Goal: Task Accomplishment & Management: Use online tool/utility

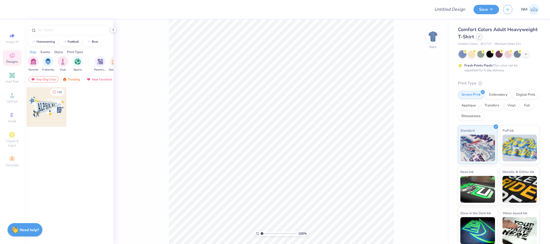
click at [482, 39] on div at bounding box center [479, 37] width 6 height 6
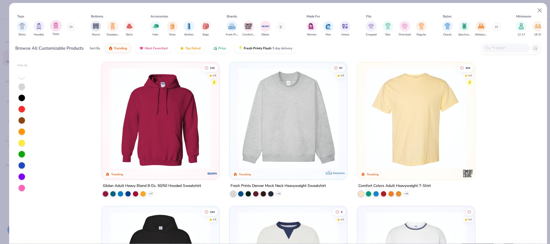
click at [58, 24] on img "filter for Tanks" at bounding box center [56, 26] width 6 height 6
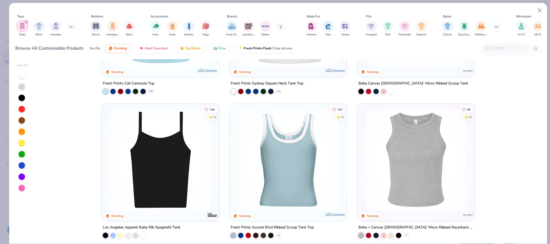
scroll to position [126, 0]
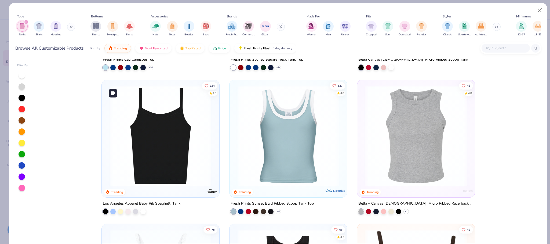
click at [184, 140] on img at bounding box center [160, 135] width 107 height 101
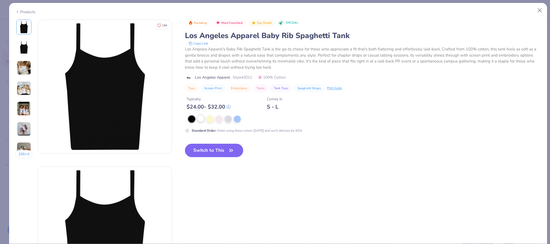
click at [204, 121] on div at bounding box center [200, 118] width 7 height 7
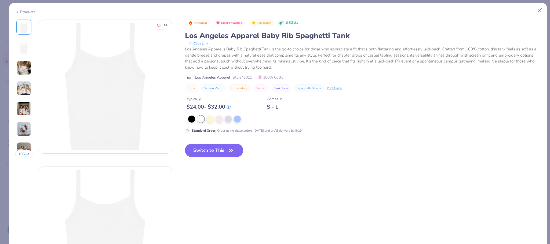
click at [207, 148] on button "Switch to This" at bounding box center [214, 150] width 58 height 13
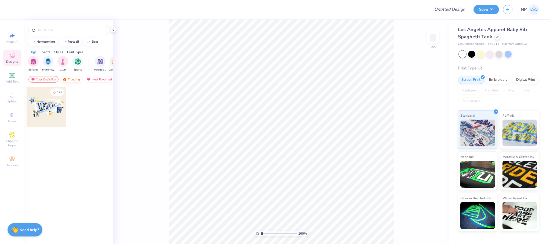
click at [67, 78] on div "Trending" at bounding box center [71, 79] width 22 height 6
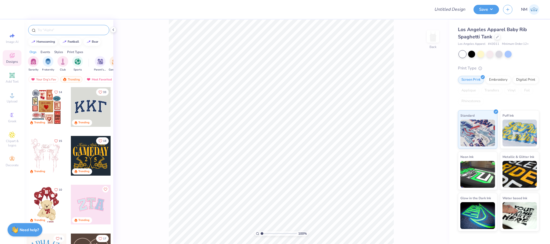
click at [54, 29] on input "text" at bounding box center [71, 29] width 69 height 5
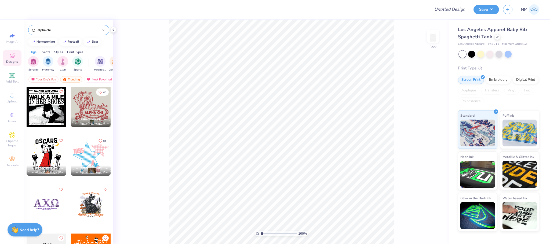
drag, startPoint x: 69, startPoint y: 31, endPoint x: 37, endPoint y: 36, distance: 32.8
click at [37, 36] on div "alpha chi" at bounding box center [68, 29] width 89 height 18
type input "alpha chi"
click at [32, 61] on img "filter for Sorority" at bounding box center [33, 61] width 6 height 6
click at [103, 30] on icon at bounding box center [103, 30] width 2 height 2
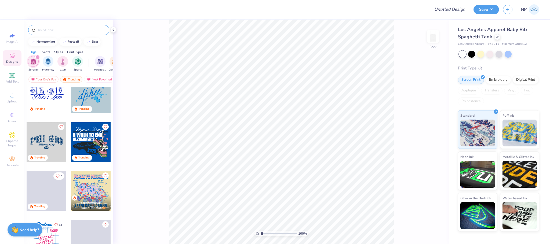
scroll to position [848, 0]
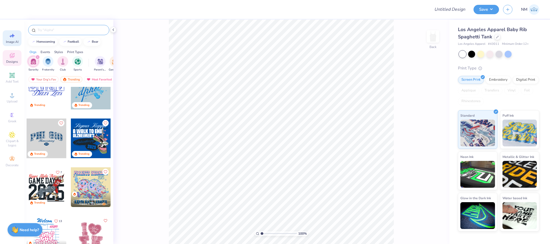
click at [17, 35] on div "Image AI" at bounding box center [12, 38] width 19 height 16
select select "4"
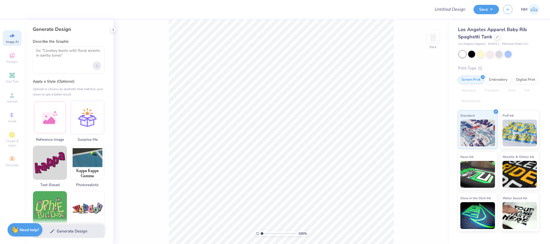
click at [99, 65] on div "Upload image" at bounding box center [97, 65] width 9 height 9
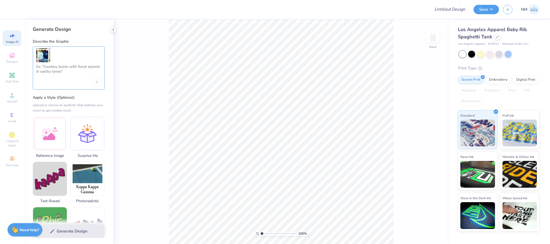
click at [60, 68] on textarea at bounding box center [68, 70] width 65 height 13
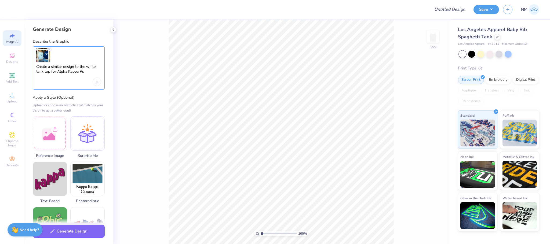
type textarea "Create a similar design to the white tank top for Alpha Kappa Psi"
click at [78, 233] on button "Generate Design" at bounding box center [69, 230] width 72 height 13
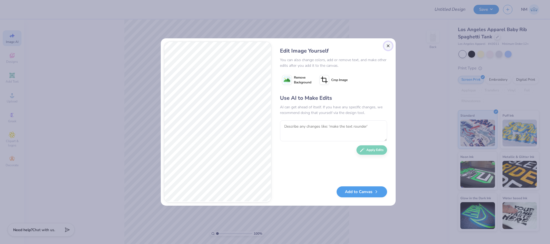
click at [389, 46] on button "Close" at bounding box center [388, 46] width 9 height 9
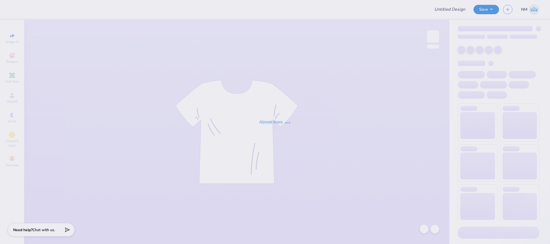
type input "Cottage"
type input "24"
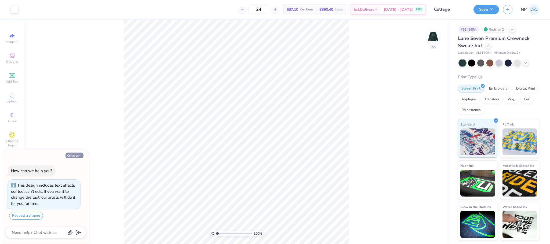
click at [71, 155] on button "Collapse" at bounding box center [74, 156] width 18 height 6
type textarea "x"
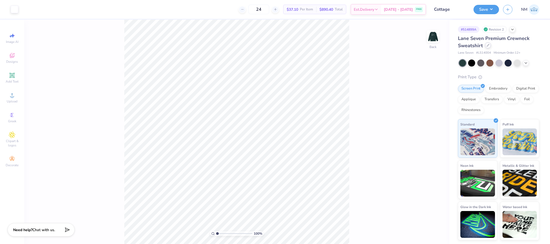
click at [489, 46] on div at bounding box center [488, 45] width 6 height 6
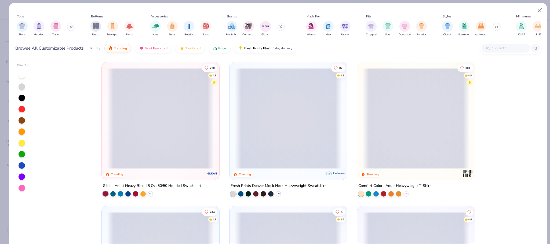
click at [72, 27] on icon at bounding box center [70, 26] width 3 height 3
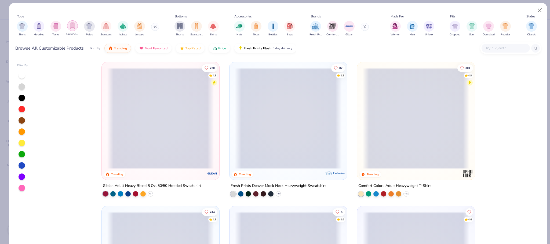
click at [76, 28] on div "filter for Crewnecks" at bounding box center [72, 25] width 11 height 11
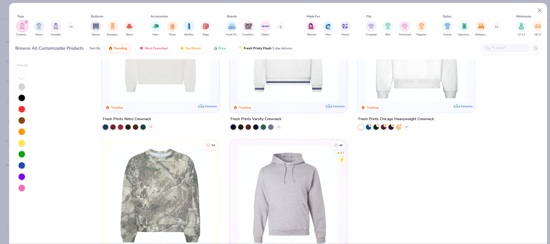
scroll to position [96, 0]
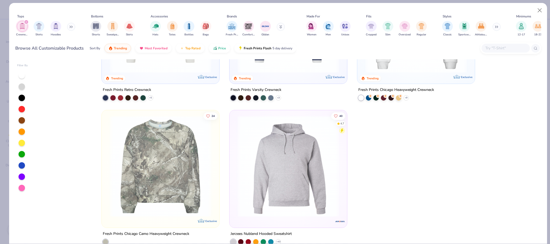
click at [26, 20] on div "filter for Crewnecks" at bounding box center [26, 22] width 5 height 5
